Goal: Entertainment & Leisure: Consume media (video, audio)

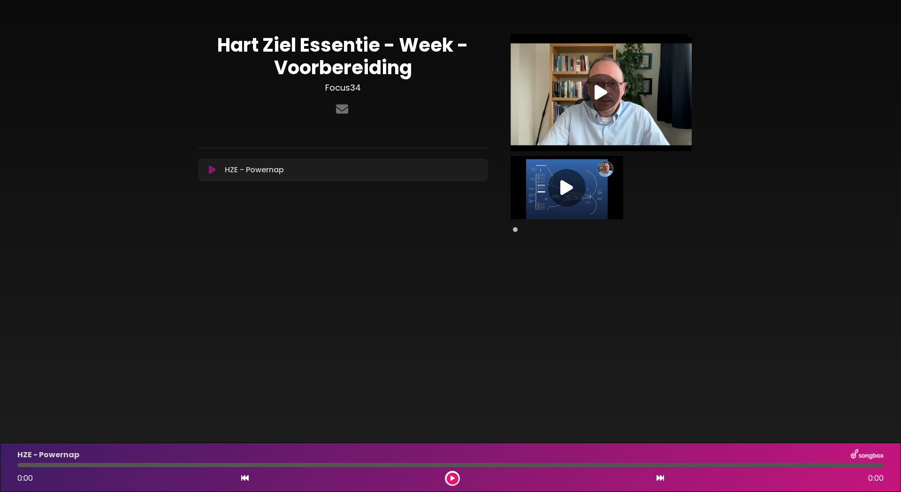
click at [594, 94] on div at bounding box center [602, 93] width 38 height 38
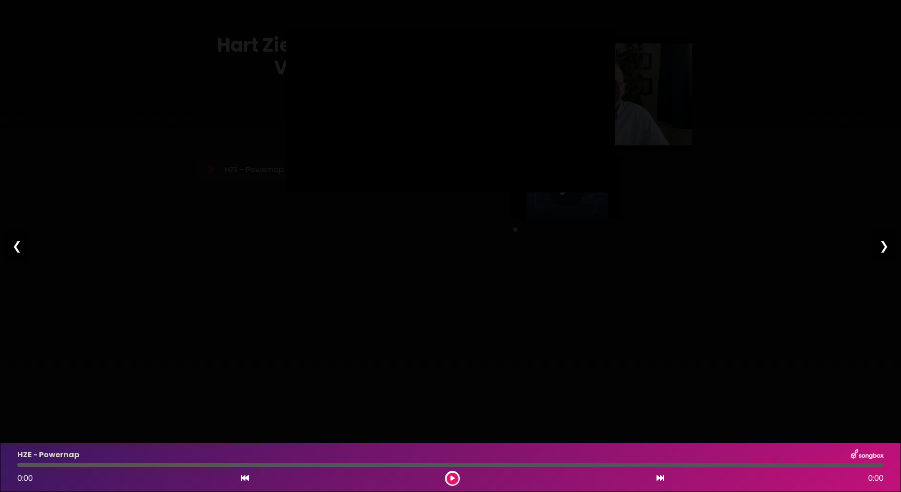
type input "****"
drag, startPoint x: 882, startPoint y: 243, endPoint x: 892, endPoint y: 245, distance: 10.5
click at [885, 243] on div "❯" at bounding box center [884, 246] width 24 height 32
click at [299, 188] on button "Pause Play" at bounding box center [298, 180] width 15 height 15
click at [297, 188] on button "Pause Play" at bounding box center [299, 180] width 15 height 15
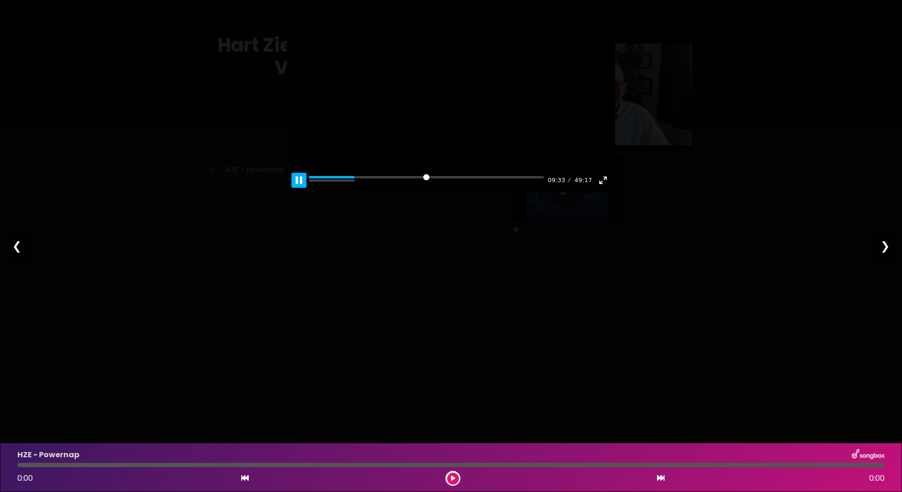
click at [301, 188] on button "Pause Play" at bounding box center [299, 180] width 15 height 15
click at [295, 188] on button "Pause Play" at bounding box center [299, 180] width 15 height 15
click at [301, 188] on button "Pause Play" at bounding box center [299, 180] width 15 height 15
click at [303, 188] on button "Pause Play" at bounding box center [299, 180] width 15 height 15
click at [293, 188] on button "Pause Play" at bounding box center [299, 180] width 15 height 15
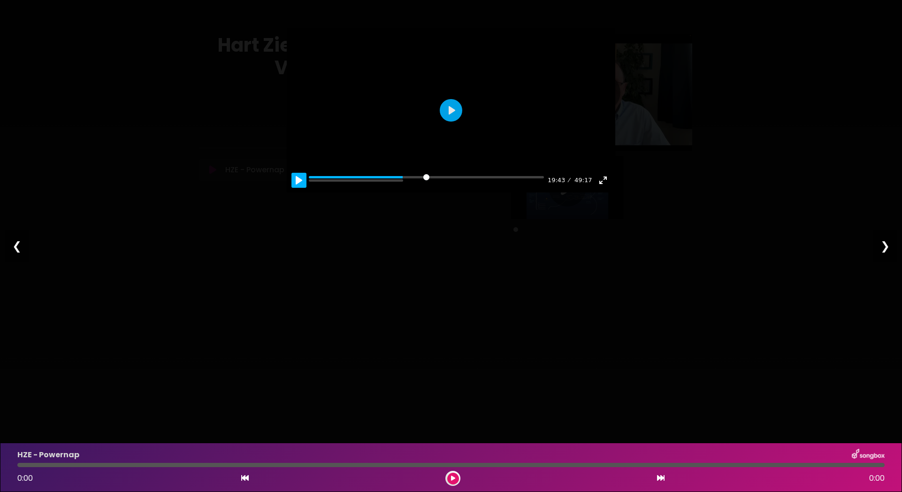
click at [299, 188] on button "Pause Play" at bounding box center [299, 180] width 15 height 15
type input "*****"
click at [592, 349] on div "Pause Play % buffered 01:07 27:48 49:17 Exit fullscreen Enter fullscreen Play ❮…" at bounding box center [451, 246] width 902 height 492
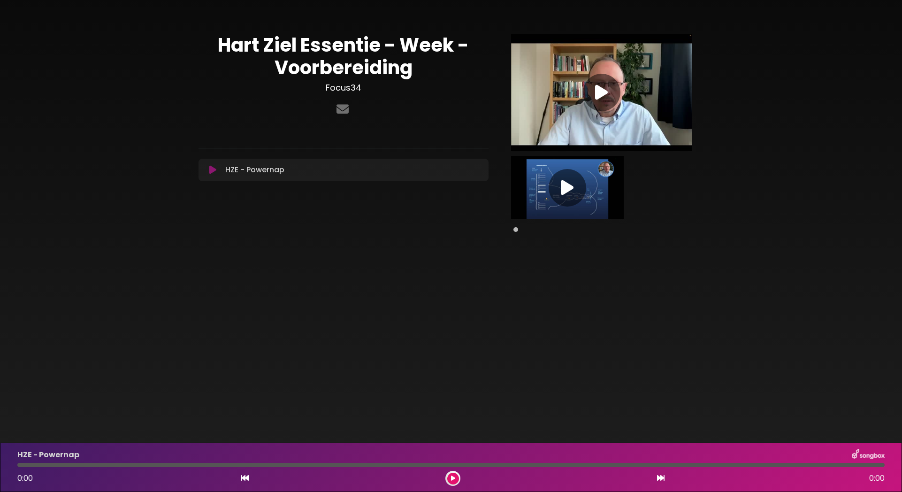
click at [569, 189] on icon at bounding box center [567, 187] width 13 height 17
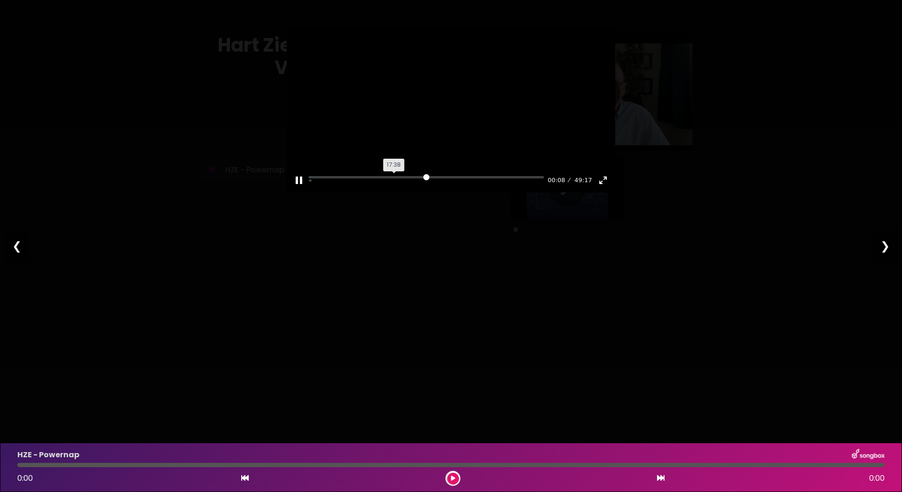
click at [396, 185] on input "Seek" at bounding box center [426, 180] width 235 height 9
click at [417, 185] on input "Seek" at bounding box center [426, 180] width 235 height 9
click at [298, 188] on button "Pause Play" at bounding box center [299, 180] width 15 height 15
click at [297, 188] on button "Pause Play" at bounding box center [299, 180] width 15 height 15
click at [296, 188] on button "Pause Play" at bounding box center [299, 180] width 15 height 15
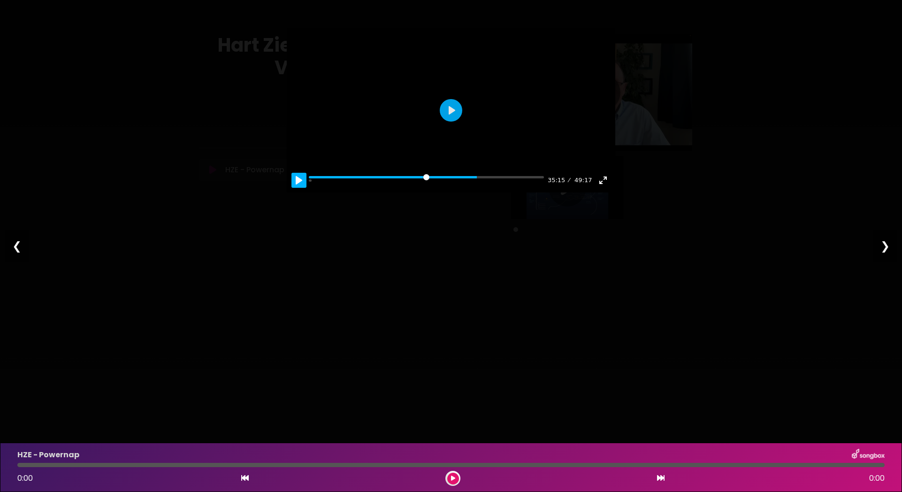
click at [294, 188] on button "Pause Play" at bounding box center [299, 180] width 15 height 15
click at [299, 188] on button "Pause Play" at bounding box center [299, 180] width 15 height 15
click at [296, 188] on button "Pause Play" at bounding box center [299, 180] width 15 height 15
click at [300, 188] on button "Pause Play" at bounding box center [299, 180] width 15 height 15
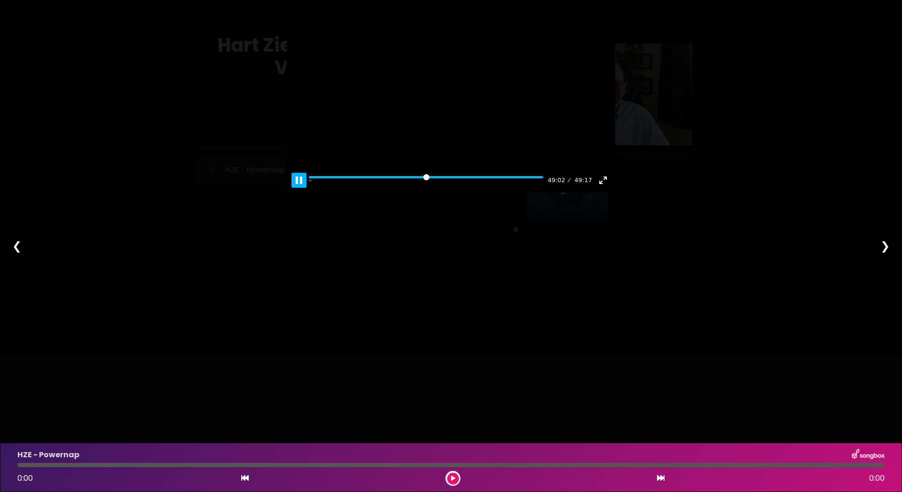
click at [298, 188] on button "Pause Play" at bounding box center [299, 180] width 15 height 15
type input "***"
